Goal: Information Seeking & Learning: Learn about a topic

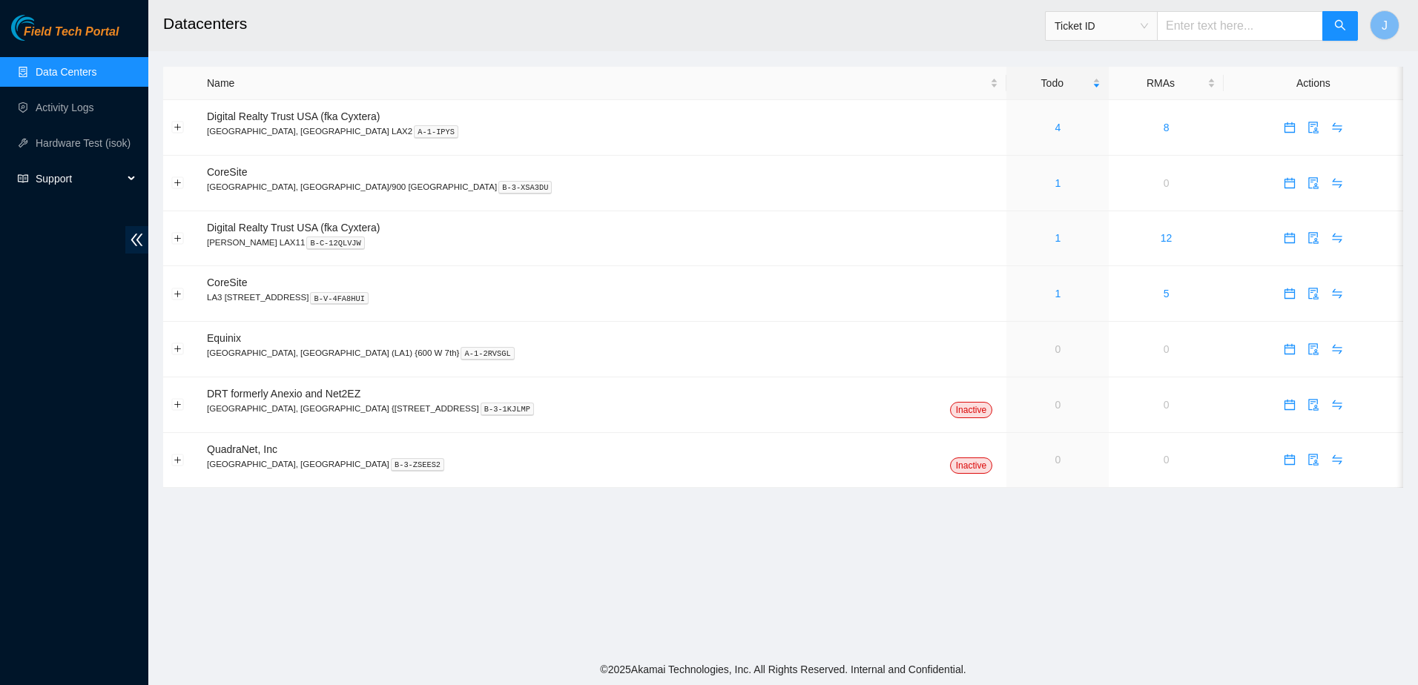
click at [125, 176] on div "Support" at bounding box center [74, 179] width 148 height 30
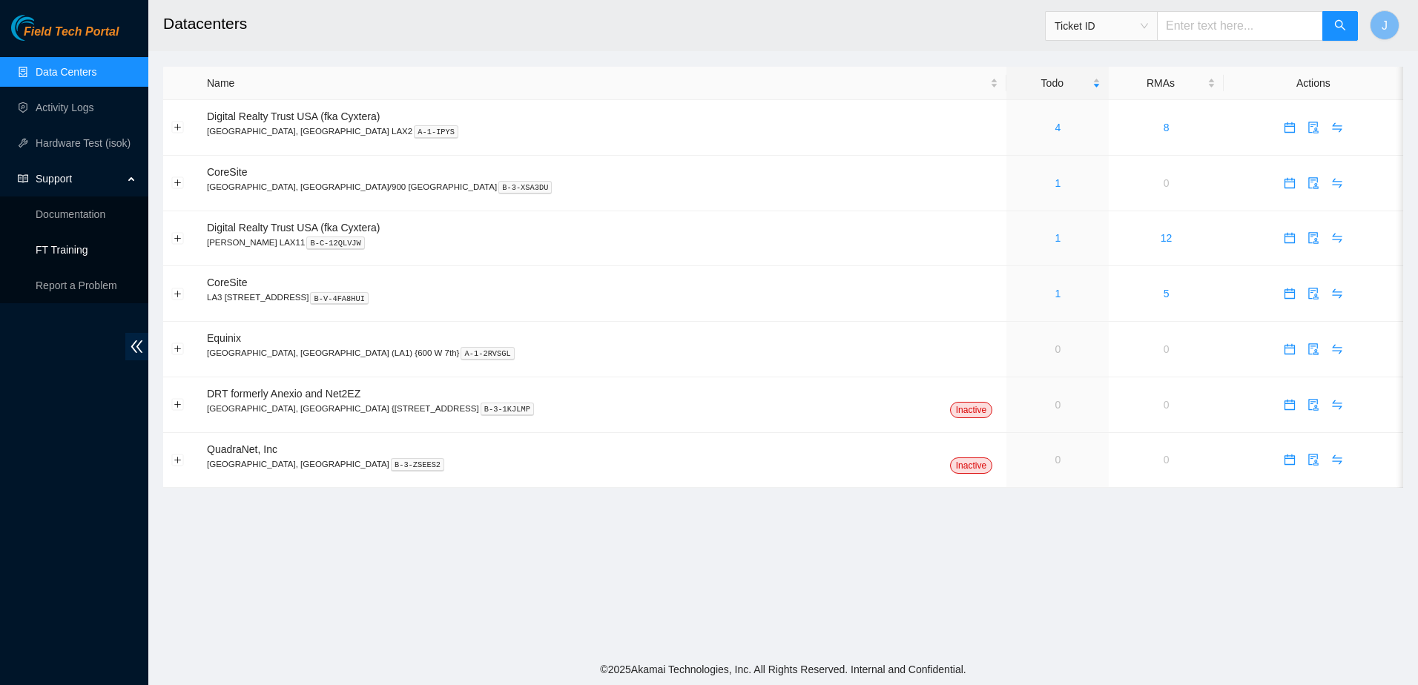
click at [70, 246] on link "FT Training" at bounding box center [62, 250] width 53 height 12
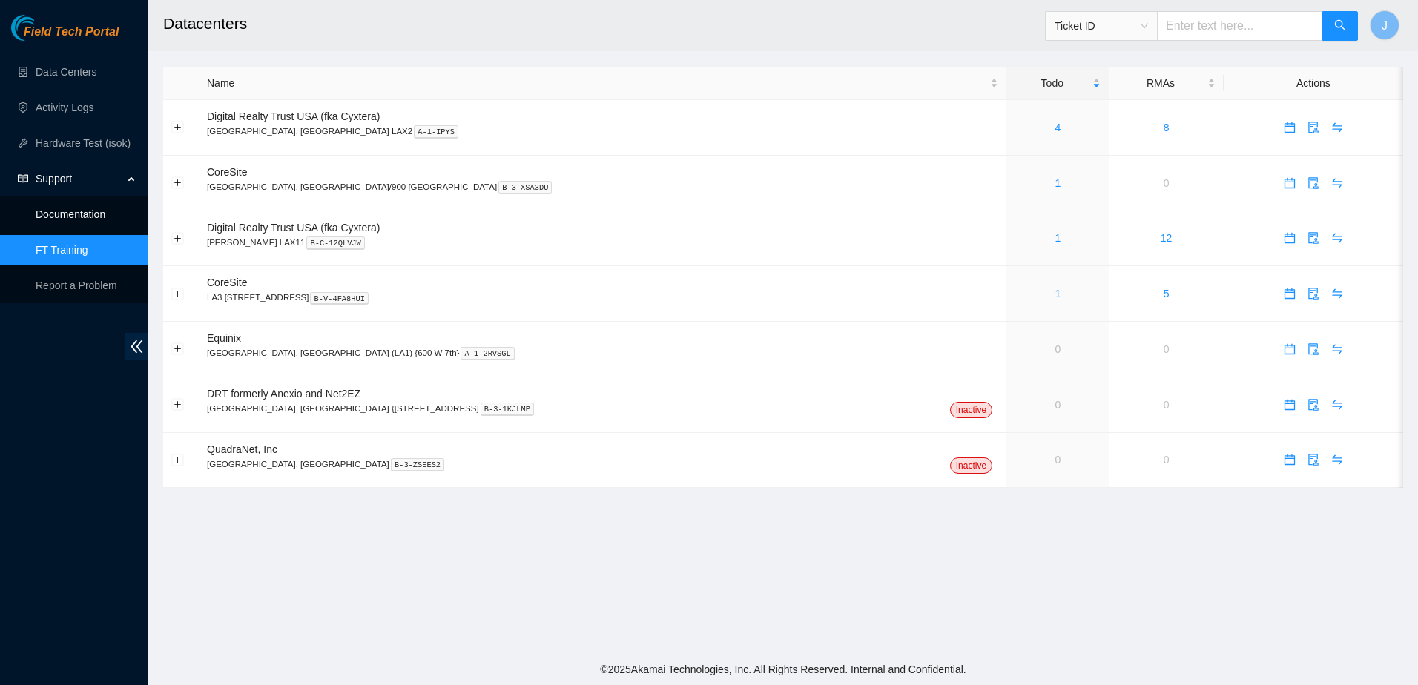
click at [62, 220] on link "Documentation" at bounding box center [71, 214] width 70 height 12
